Goal: Task Accomplishment & Management: Manage account settings

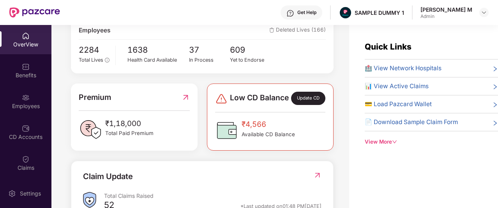
scroll to position [148, 0]
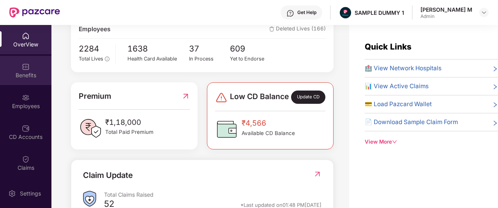
click at [30, 69] on div "Benefits" at bounding box center [25, 70] width 51 height 29
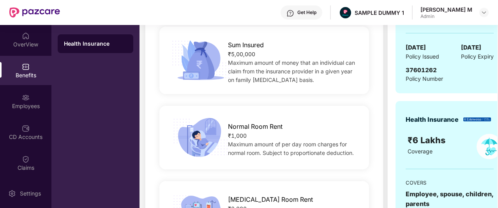
scroll to position [109, 0]
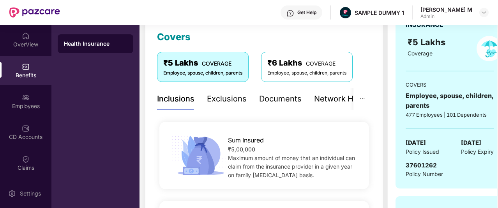
click at [288, 96] on div "Documents" at bounding box center [280, 99] width 42 height 12
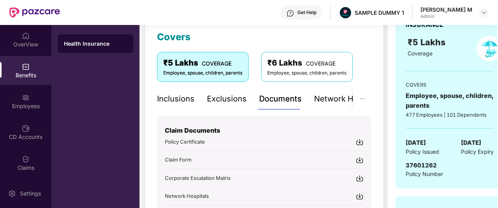
scroll to position [163, 0]
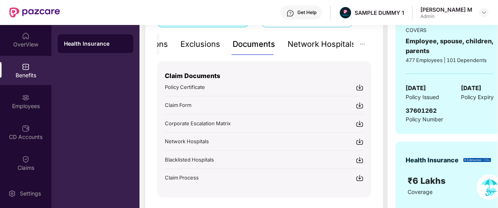
click at [336, 42] on div "Network Hospitals" at bounding box center [321, 44] width 68 height 12
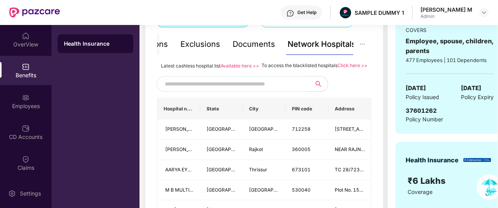
click at [265, 86] on input "text" at bounding box center [231, 84] width 133 height 12
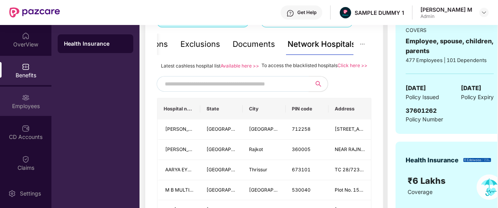
click at [25, 106] on div "Employees" at bounding box center [25, 106] width 51 height 8
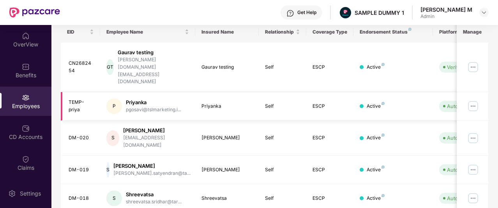
scroll to position [0, 0]
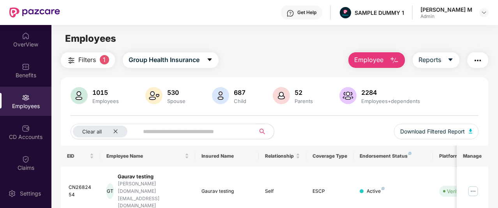
click at [360, 58] on span "Employee" at bounding box center [368, 60] width 29 height 10
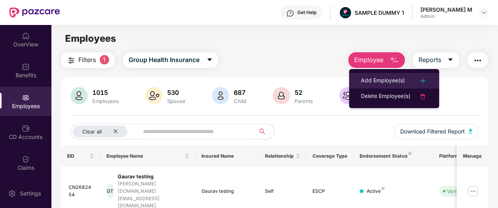
click at [360, 78] on li "Add Employee(s)" at bounding box center [394, 81] width 90 height 16
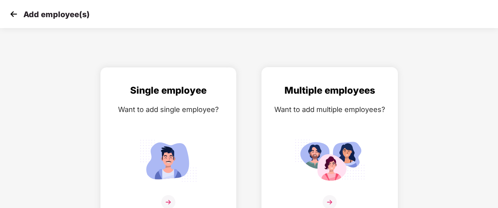
scroll to position [12, 0]
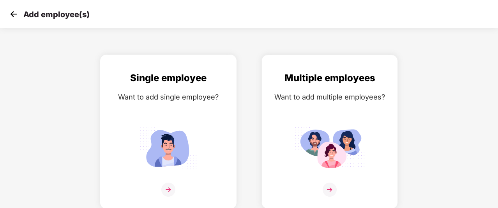
click at [154, 138] on img at bounding box center [168, 147] width 70 height 49
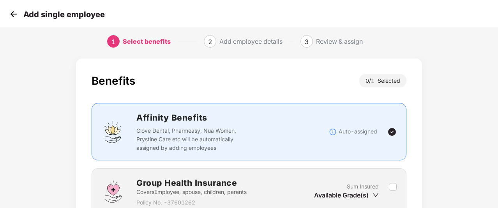
scroll to position [72, 0]
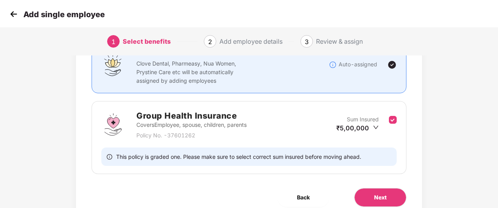
click at [369, 164] on div "This policy is graded one. Please make sure to select correct sum insured befor…" at bounding box center [248, 156] width 295 height 18
click at [382, 193] on span "Next" at bounding box center [380, 197] width 12 height 9
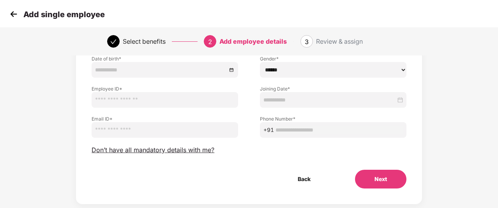
scroll to position [88, 0]
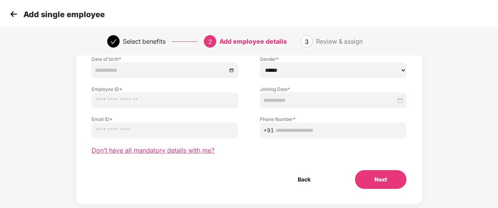
click at [206, 150] on span "Don’t have all mandatory details with me?" at bounding box center [153, 150] width 123 height 8
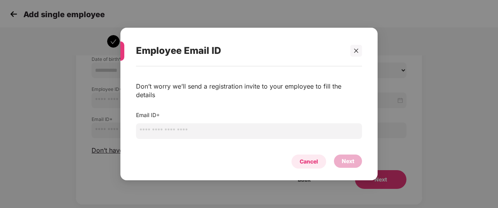
click at [307, 157] on div "Cancel" at bounding box center [308, 161] width 18 height 9
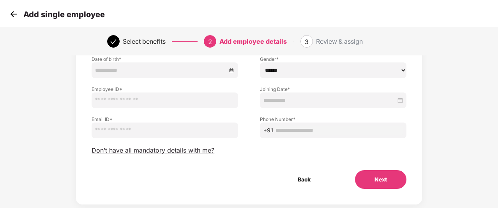
click at [17, 16] on img at bounding box center [14, 14] width 12 height 12
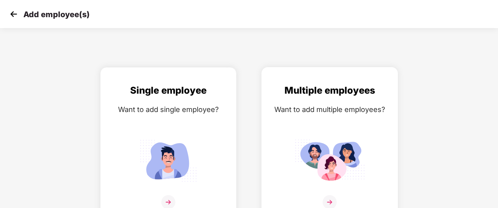
scroll to position [12, 0]
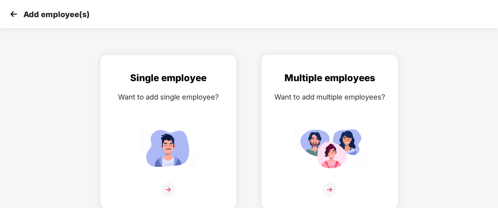
click at [327, 116] on div "Multiple employees Want to add multiple employees?" at bounding box center [330, 138] width 120 height 136
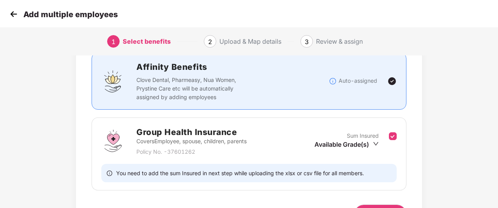
scroll to position [76, 0]
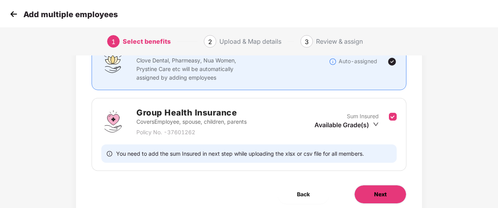
click at [369, 187] on button "Next" at bounding box center [380, 194] width 52 height 19
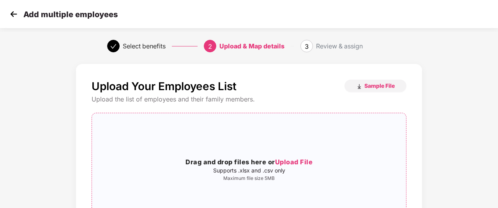
scroll to position [66, 0]
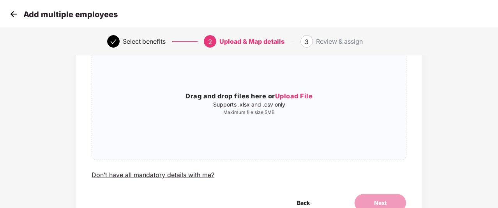
click at [13, 14] on img at bounding box center [14, 14] width 12 height 12
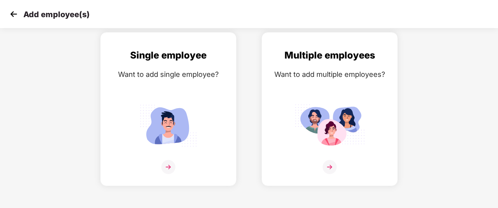
scroll to position [0, 0]
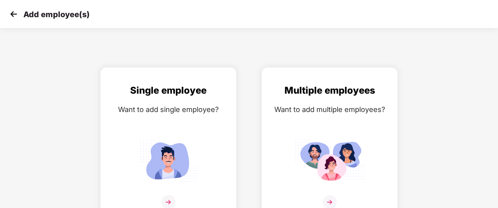
click at [13, 14] on img at bounding box center [14, 14] width 12 height 12
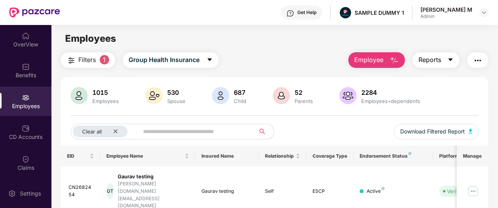
click at [432, 63] on span "Reports" at bounding box center [429, 60] width 23 height 10
click at [475, 58] on img "button" at bounding box center [477, 60] width 9 height 9
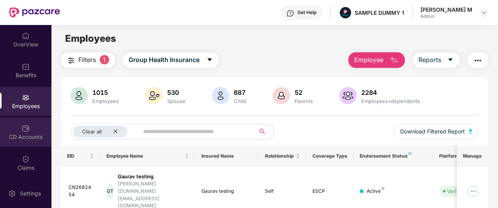
click at [24, 136] on div "CD Accounts" at bounding box center [25, 137] width 51 height 8
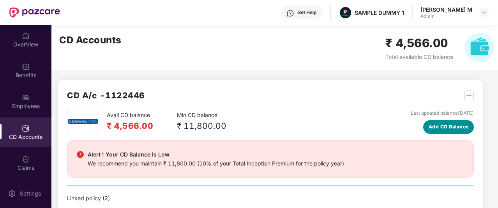
click at [433, 130] on span "Add CD Balance" at bounding box center [448, 126] width 40 height 7
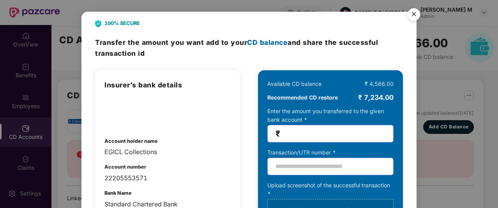
click at [417, 16] on img "Close" at bounding box center [414, 16] width 22 height 22
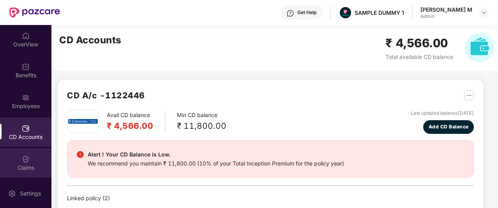
click at [18, 158] on div "Claims" at bounding box center [25, 162] width 51 height 29
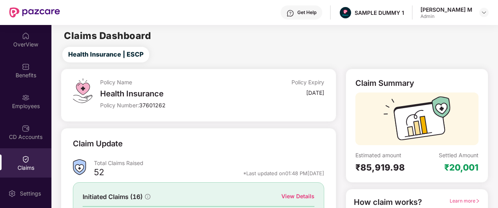
scroll to position [97, 0]
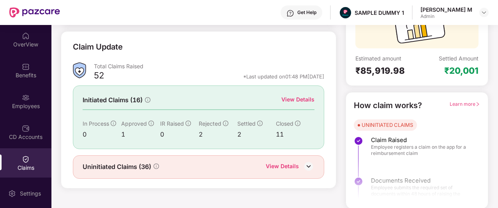
click at [299, 98] on div "View Details" at bounding box center [297, 99] width 33 height 9
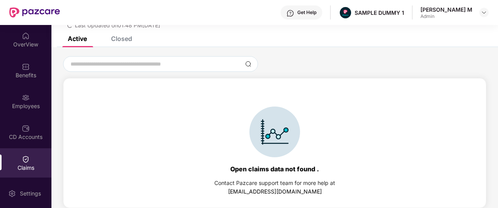
scroll to position [33, 0]
click at [125, 38] on div "Closed" at bounding box center [121, 39] width 21 height 8
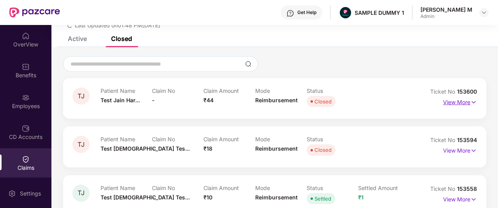
click at [446, 102] on p "View More" at bounding box center [460, 101] width 34 height 11
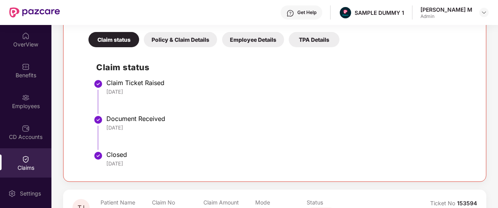
scroll to position [164, 0]
click at [188, 36] on div "Policy & Claim Details" at bounding box center [180, 39] width 73 height 15
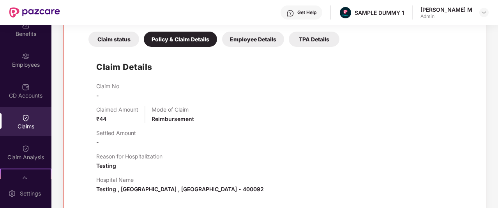
scroll to position [42, 0]
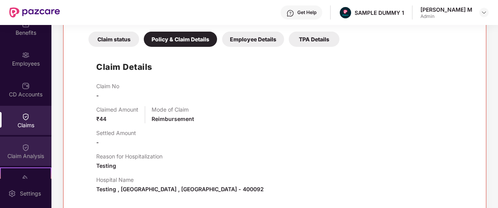
click at [30, 150] on div "Claim Analysis" at bounding box center [25, 150] width 51 height 29
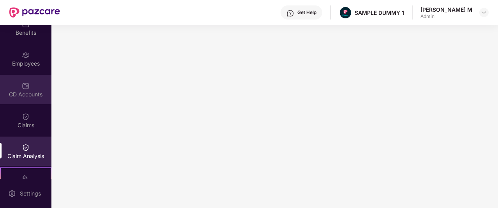
scroll to position [0, 0]
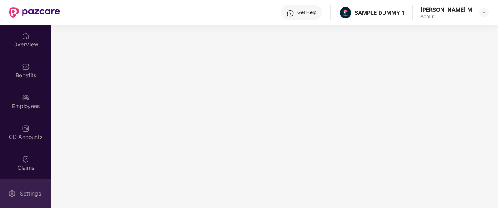
click at [20, 190] on div "Settings" at bounding box center [31, 193] width 26 height 8
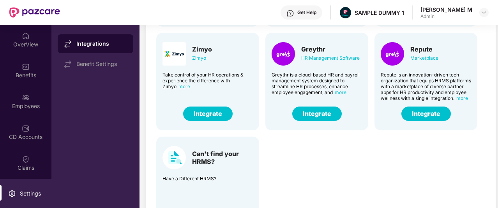
scroll to position [73, 0]
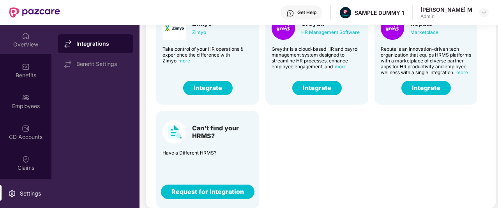
click at [18, 46] on div "OverView" at bounding box center [25, 45] width 51 height 8
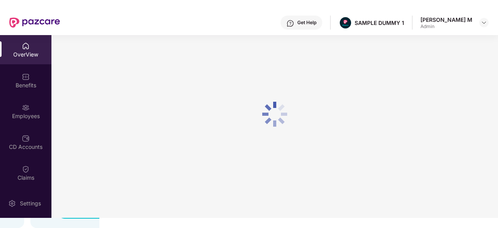
scroll to position [25, 0]
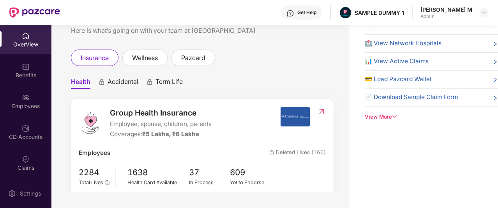
click at [316, 13] on div "Get Help" at bounding box center [306, 12] width 19 height 6
